Goal: Task Accomplishment & Management: Complete application form

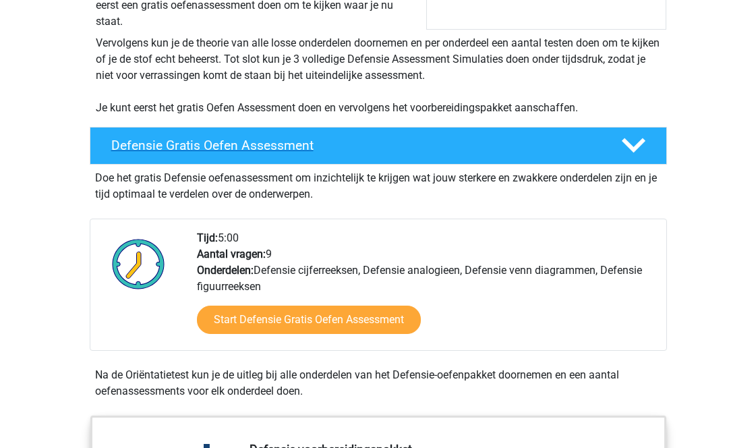
scroll to position [262, 0]
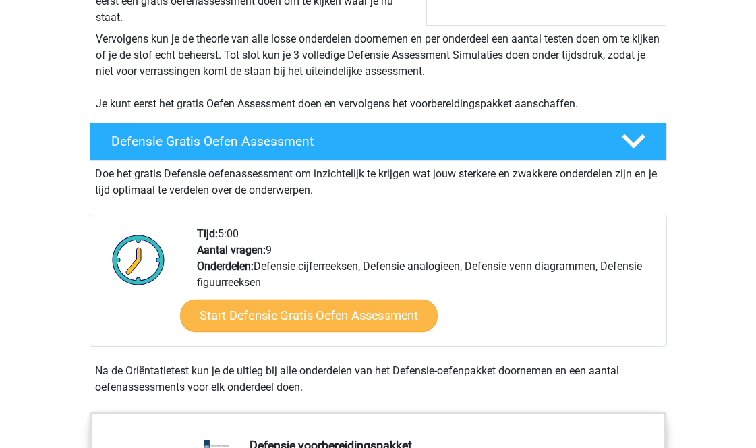
click at [320, 312] on link "Start Defensie Gratis Oefen Assessment" at bounding box center [309, 315] width 258 height 32
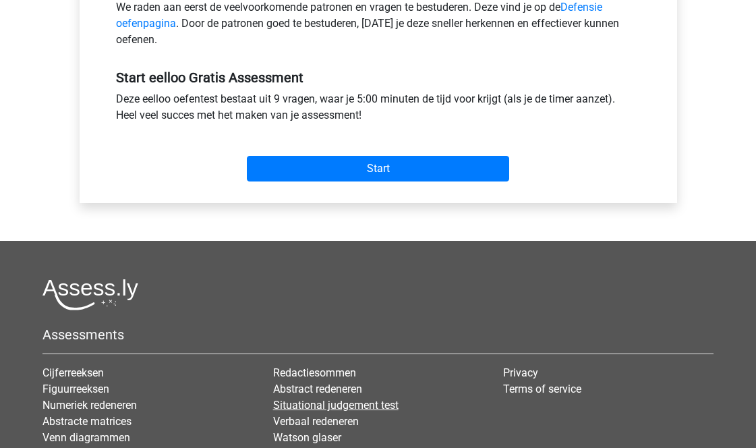
scroll to position [463, 0]
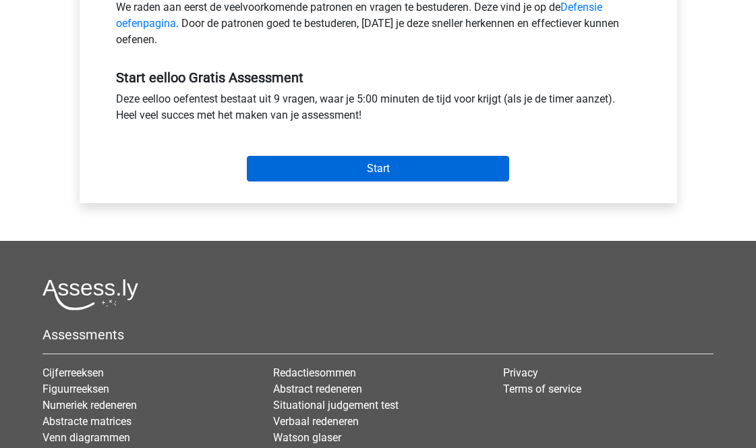
click at [412, 175] on input "Start" at bounding box center [378, 169] width 262 height 26
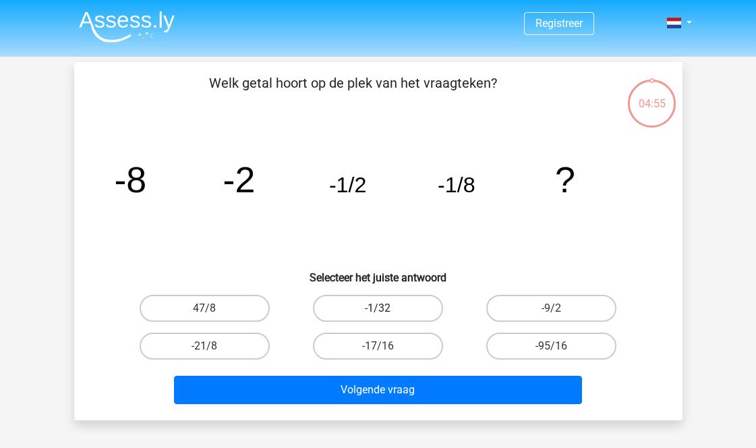
click at [431, 309] on label "-1/32" at bounding box center [378, 308] width 130 height 27
click at [386, 309] on input "-1/32" at bounding box center [382, 312] width 9 height 9
radio input "true"
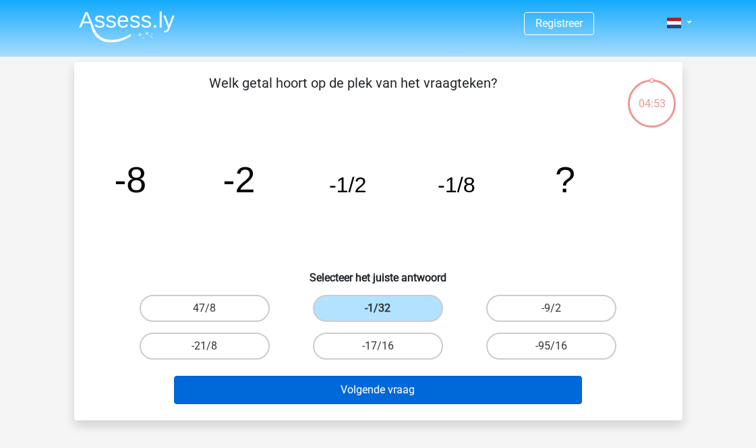
click at [443, 389] on button "Volgende vraag" at bounding box center [378, 390] width 408 height 28
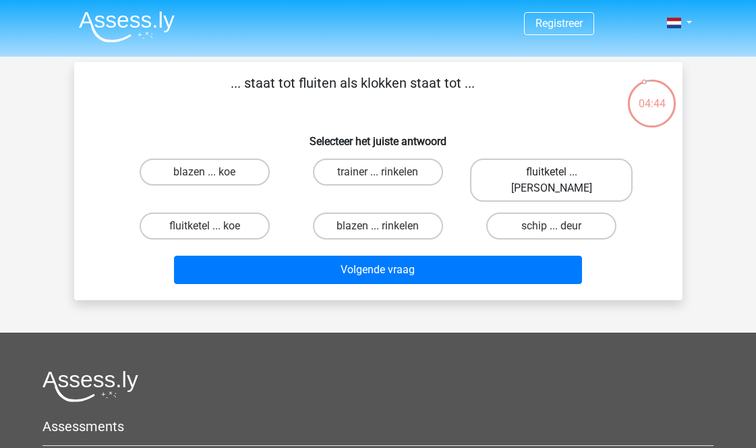
click at [532, 175] on label "fluitketel ... luiden" at bounding box center [551, 179] width 163 height 43
click at [552, 175] on input "fluitketel ... luiden" at bounding box center [556, 176] width 9 height 9
radio input "true"
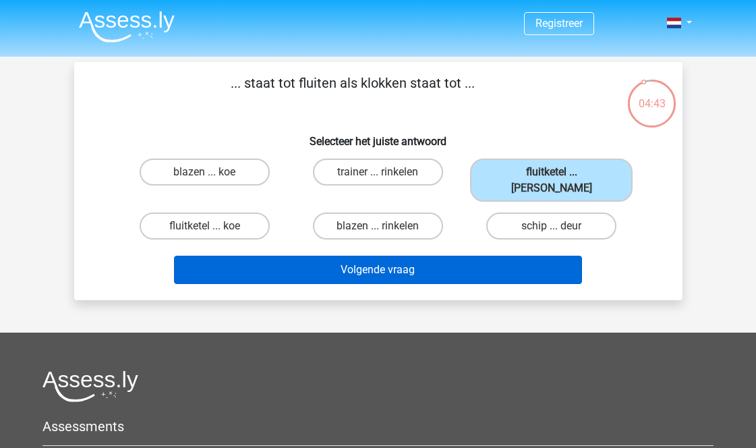
click at [488, 258] on button "Volgende vraag" at bounding box center [378, 270] width 408 height 28
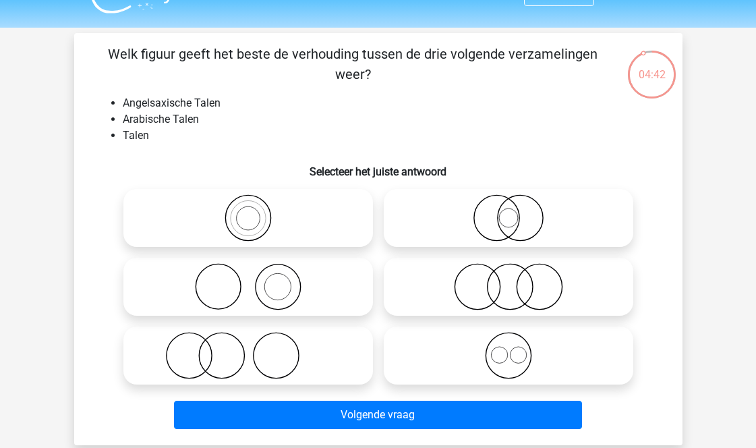
scroll to position [32, 0]
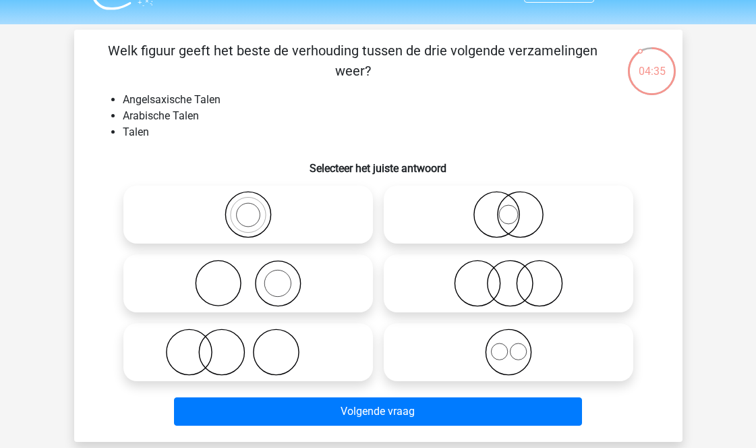
click at [462, 344] on icon at bounding box center [508, 351] width 239 height 47
click at [508, 344] on input "radio" at bounding box center [512, 340] width 9 height 9
radio input "true"
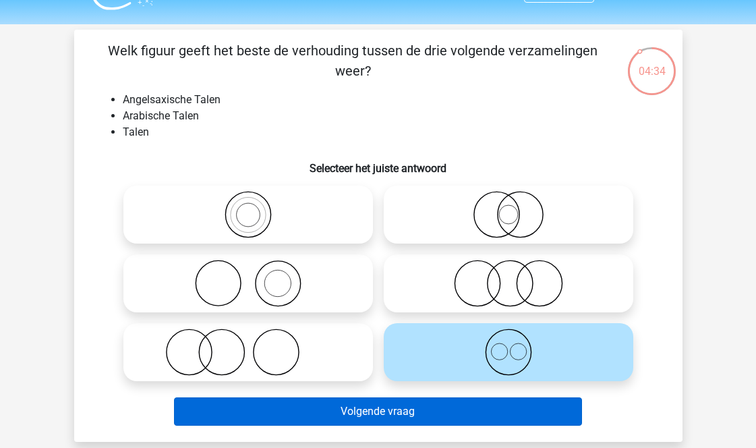
click at [459, 401] on button "Volgende vraag" at bounding box center [378, 411] width 408 height 28
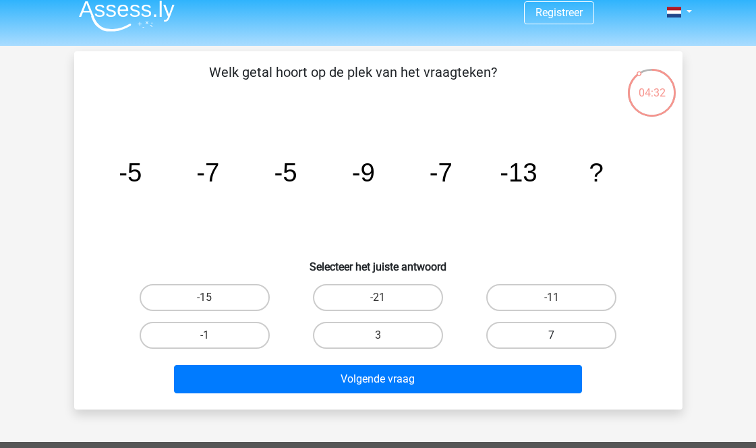
scroll to position [14, 0]
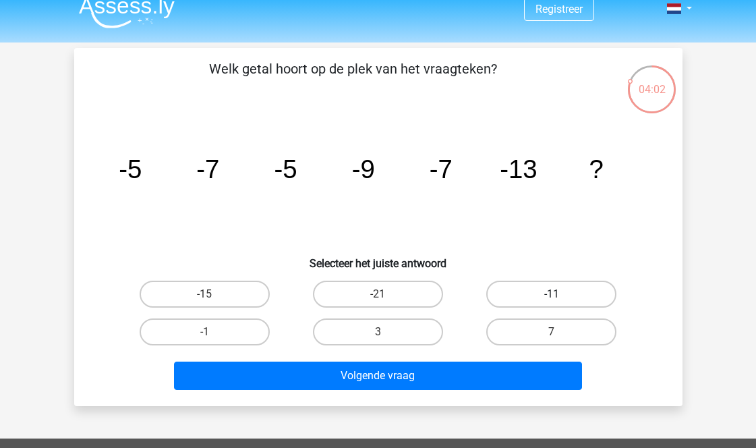
click at [517, 290] on label "-11" at bounding box center [551, 294] width 130 height 27
click at [552, 294] on input "-11" at bounding box center [556, 298] width 9 height 9
radio input "true"
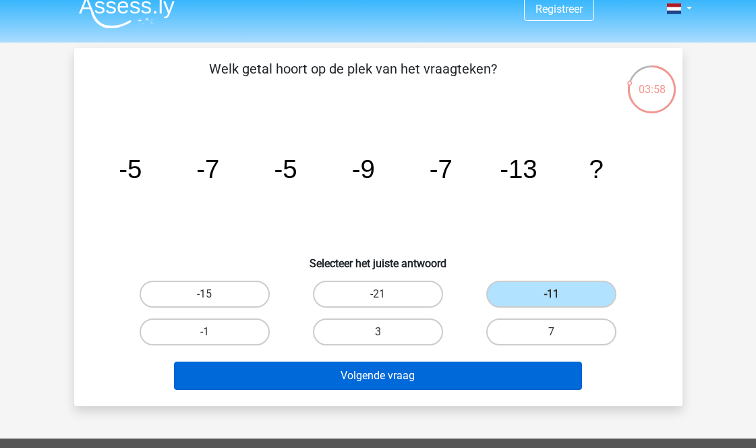
click at [461, 375] on button "Volgende vraag" at bounding box center [378, 375] width 408 height 28
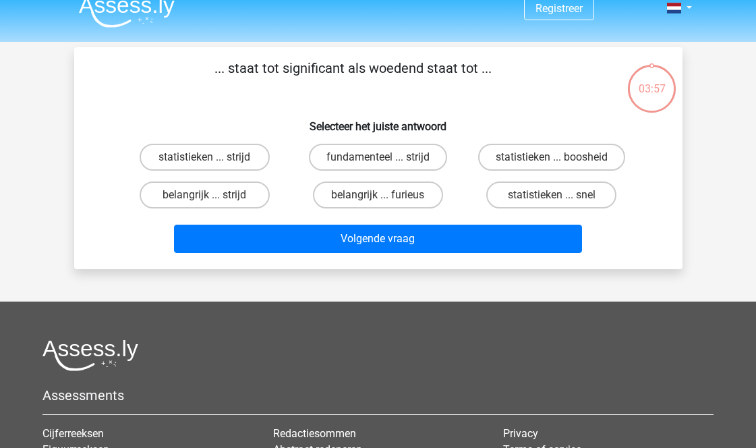
scroll to position [0, 0]
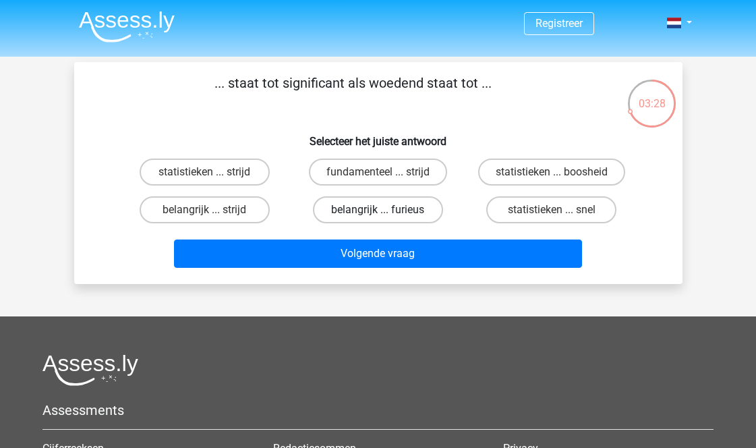
click at [354, 214] on label "belangrijk ... furieus" at bounding box center [378, 209] width 130 height 27
click at [378, 214] on input "belangrijk ... furieus" at bounding box center [382, 214] width 9 height 9
radio input "true"
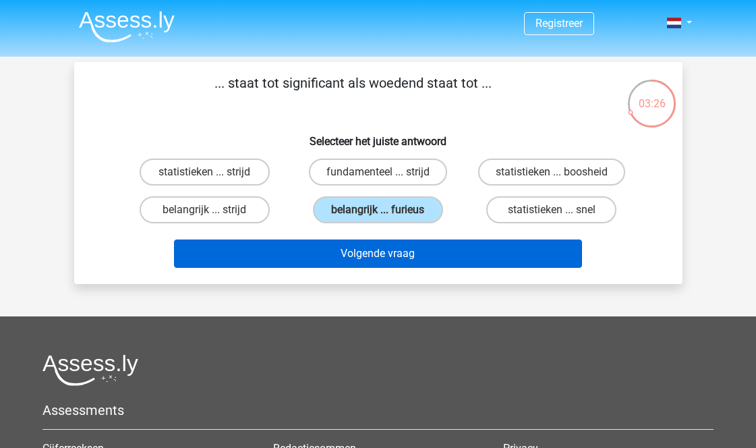
click at [356, 252] on button "Volgende vraag" at bounding box center [378, 253] width 408 height 28
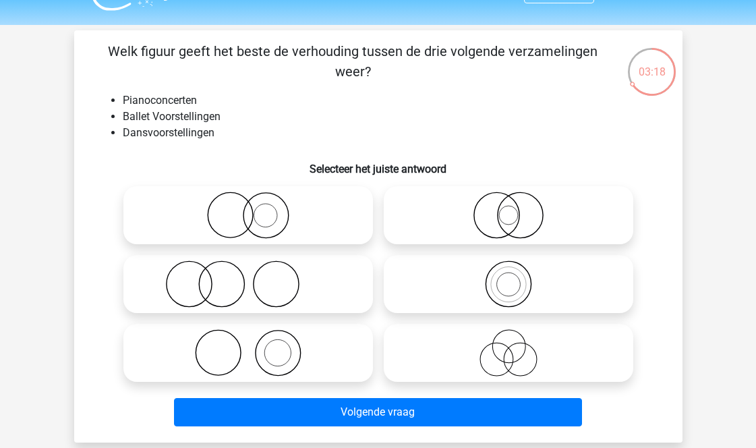
scroll to position [32, 0]
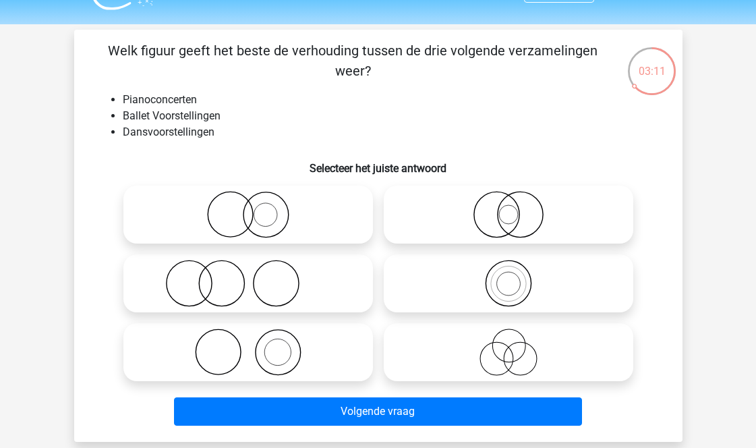
click at [303, 349] on icon at bounding box center [248, 351] width 239 height 47
click at [257, 345] on input "radio" at bounding box center [252, 340] width 9 height 9
radio input "true"
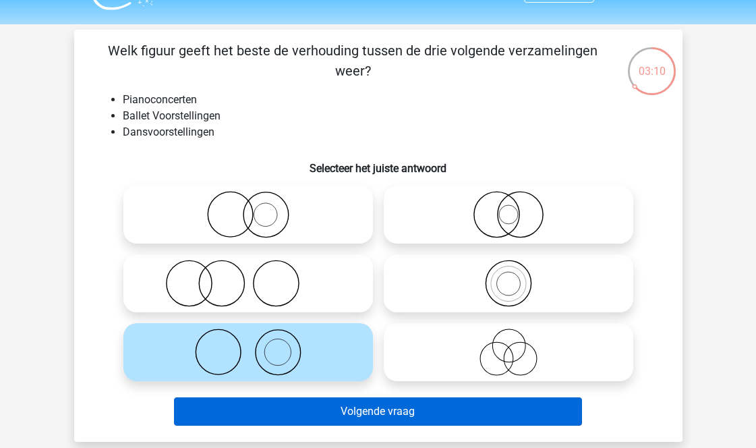
click at [372, 409] on button "Volgende vraag" at bounding box center [378, 411] width 408 height 28
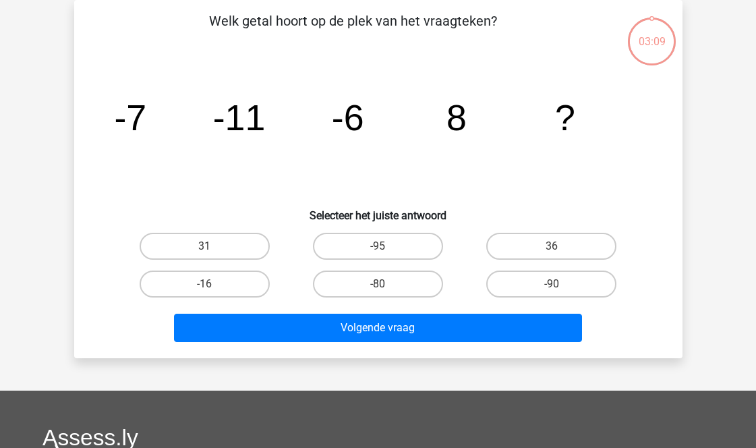
scroll to position [39, 0]
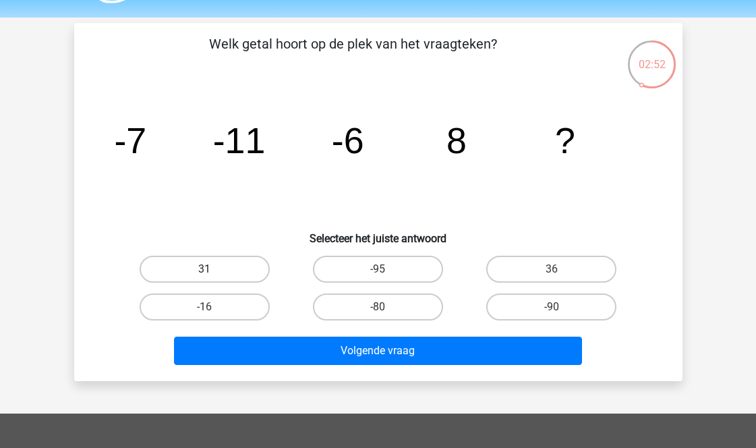
click at [209, 277] on label "31" at bounding box center [205, 269] width 130 height 27
click at [209, 277] on input "31" at bounding box center [208, 273] width 9 height 9
radio input "true"
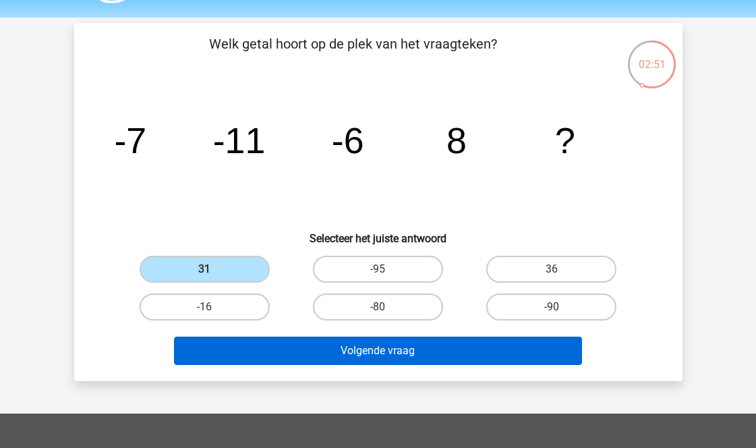
click at [336, 341] on button "Volgende vraag" at bounding box center [378, 350] width 408 height 28
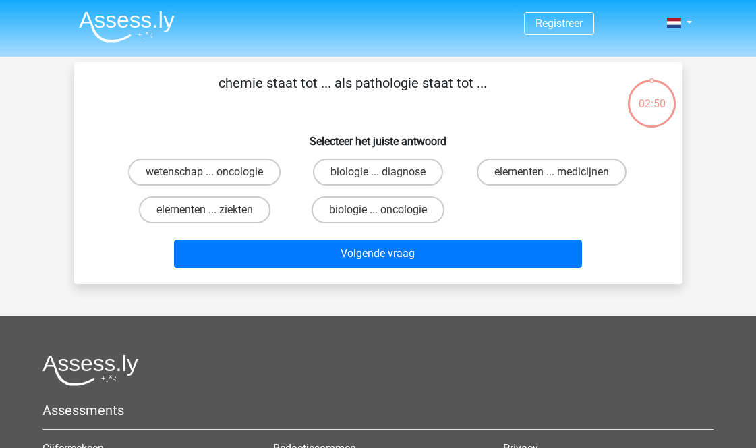
scroll to position [0, 0]
click at [329, 194] on div "biologie ... oncologie" at bounding box center [377, 210] width 173 height 38
click at [350, 200] on label "biologie ... oncologie" at bounding box center [378, 209] width 133 height 27
click at [378, 210] on input "biologie ... oncologie" at bounding box center [382, 214] width 9 height 9
radio input "true"
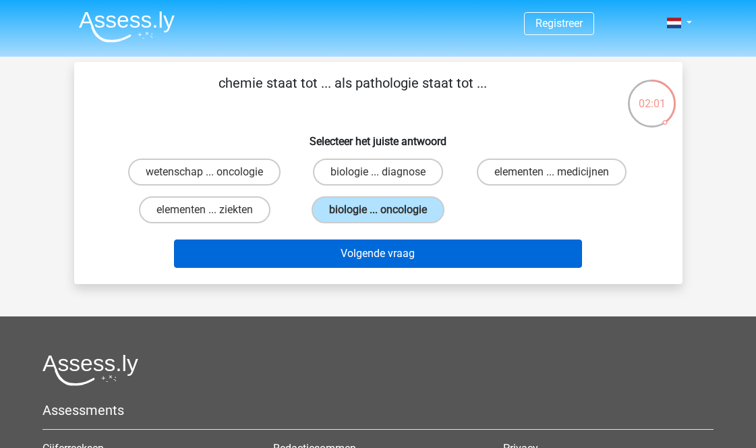
click at [424, 250] on button "Volgende vraag" at bounding box center [378, 253] width 408 height 28
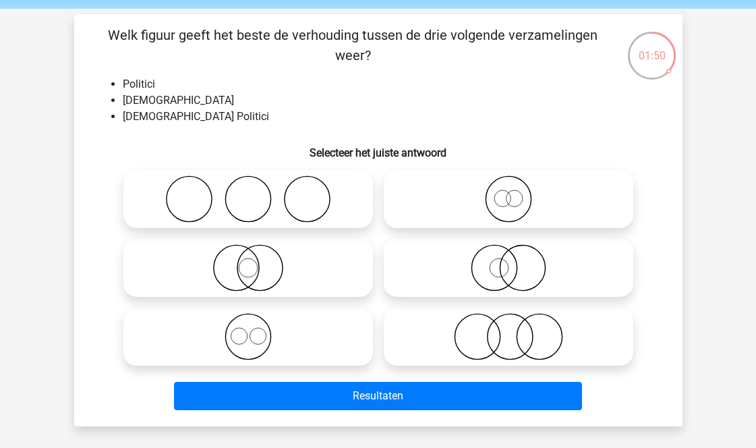
scroll to position [49, 0]
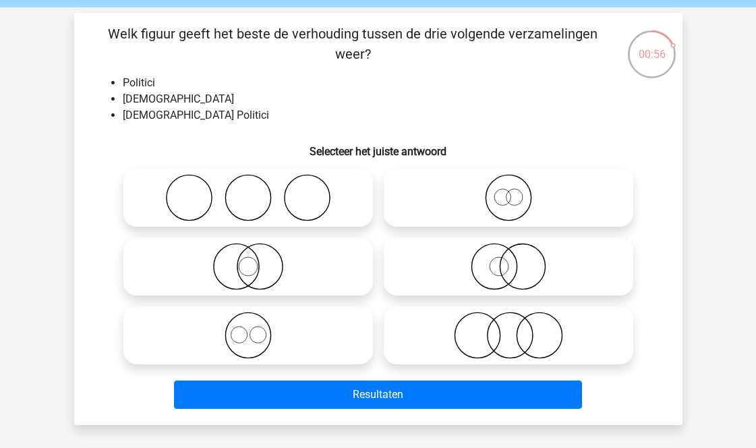
click at [280, 261] on icon at bounding box center [248, 266] width 239 height 47
click at [257, 260] on input "radio" at bounding box center [252, 255] width 9 height 9
radio input "true"
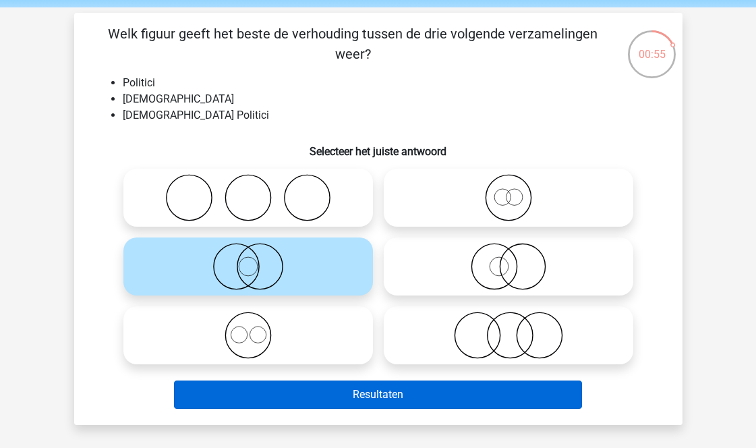
click at [320, 386] on button "Resultaten" at bounding box center [378, 394] width 408 height 28
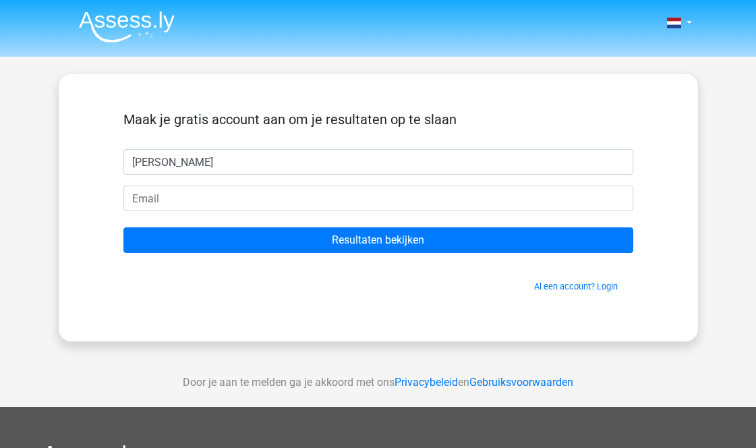
click at [150, 165] on input "jen kin" at bounding box center [378, 162] width 510 height 26
type input "jenkin"
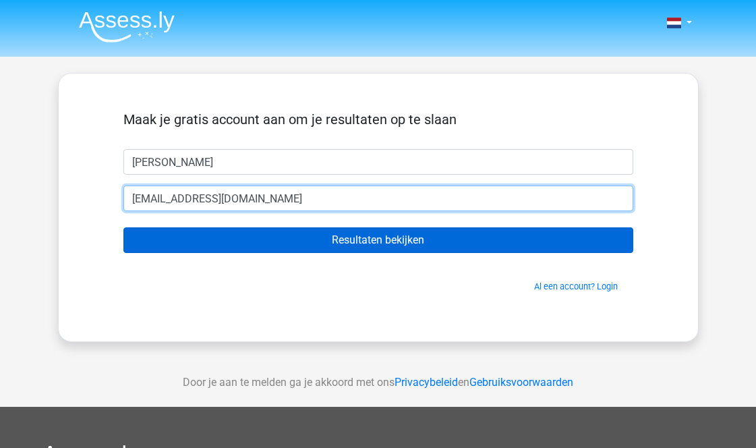
type input "jenkinjames06@gmail.com"
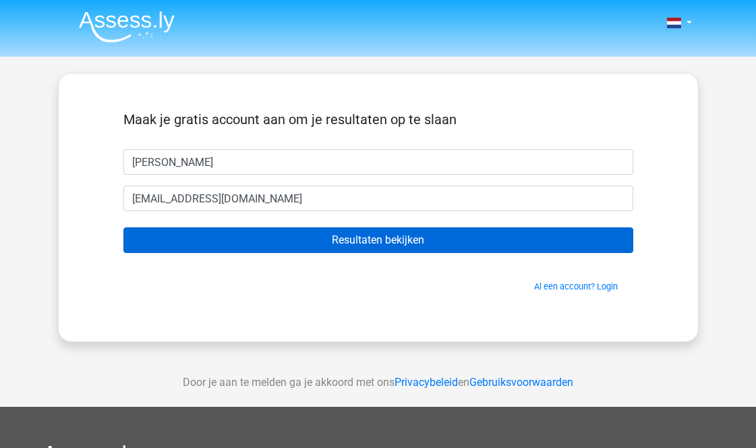
click at [196, 238] on input "Resultaten bekijken" at bounding box center [378, 240] width 510 height 26
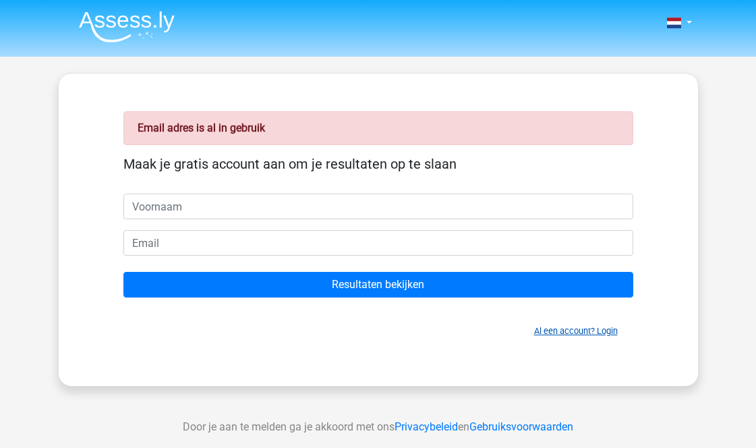
click at [555, 326] on link "Al een account? Login" at bounding box center [576, 331] width 84 height 10
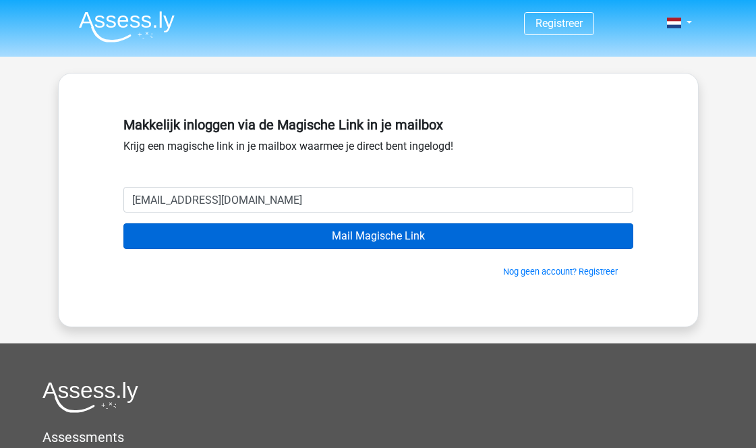
type input "[EMAIL_ADDRESS][DOMAIN_NAME]"
click at [378, 236] on input "Mail Magische Link" at bounding box center [378, 236] width 510 height 26
